Goal: Information Seeking & Learning: Learn about a topic

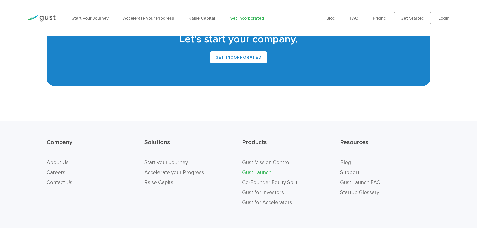
scroll to position [3102, 0]
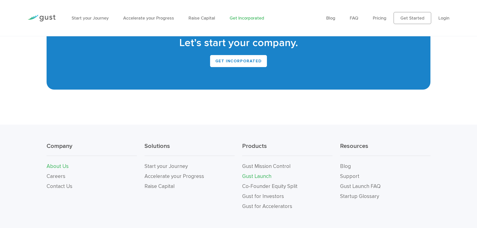
click at [48, 163] on link "About Us" at bounding box center [58, 166] width 22 height 6
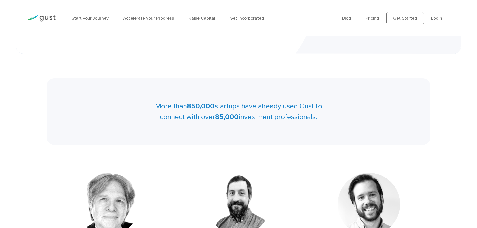
scroll to position [175, 0]
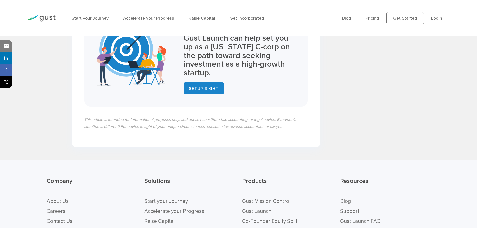
scroll to position [1117, 0]
